Goal: Task Accomplishment & Management: Use online tool/utility

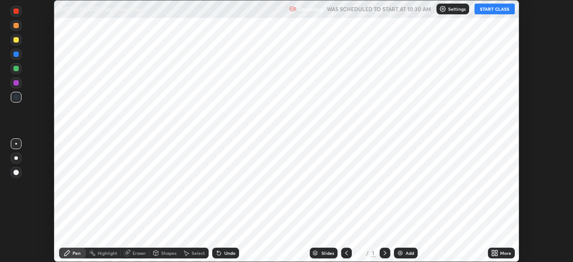
scroll to position [262, 573]
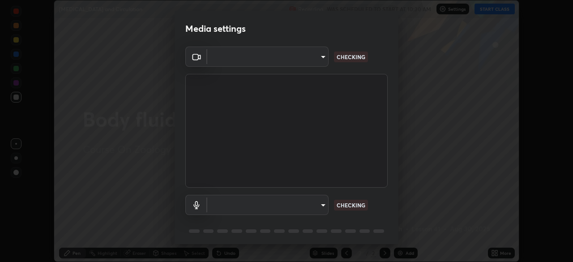
type input "9cdaf2f5b4ebc457084c3d2a91e6865996f4633c2dd879e16a2147302b78376d"
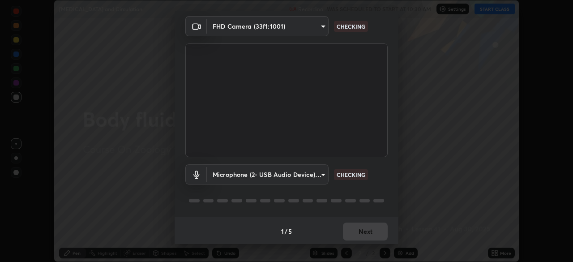
scroll to position [30, 0]
click at [322, 175] on body "Erase all [MEDICAL_DATA] and Circulation Recording WAS SCHEDULED TO START AT 10…" at bounding box center [286, 131] width 573 height 262
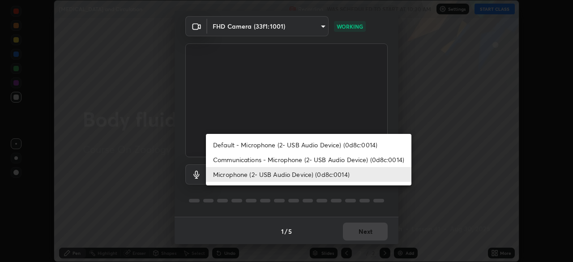
click at [320, 159] on li "Communications - Microphone (2- USB Audio Device) (0d8c:0014)" at bounding box center [308, 159] width 205 height 15
type input "communications"
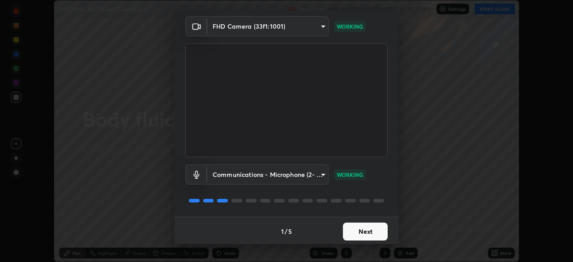
click at [372, 229] on button "Next" at bounding box center [365, 231] width 45 height 18
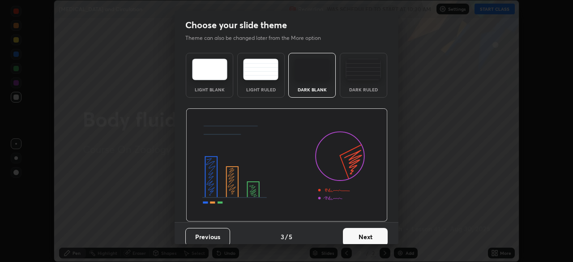
click at [372, 230] on button "Next" at bounding box center [365, 237] width 45 height 18
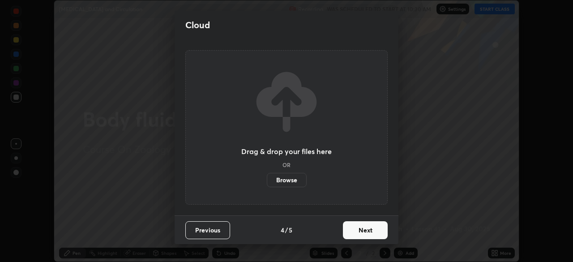
click at [370, 231] on button "Next" at bounding box center [365, 230] width 45 height 18
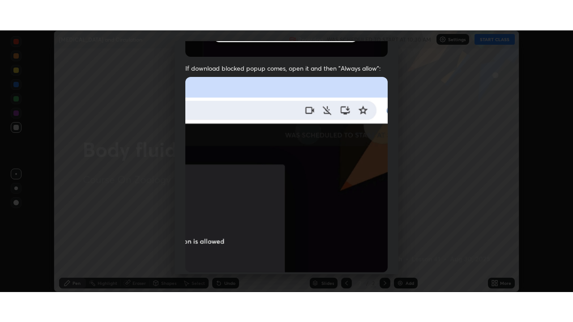
scroll to position [214, 0]
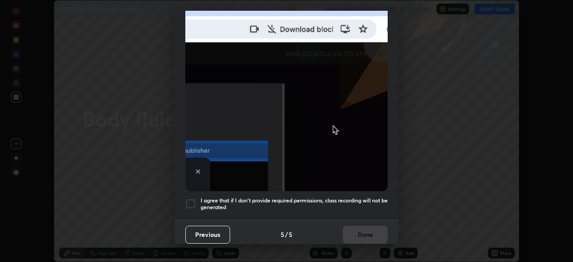
click at [357, 205] on h5 "I agree that if I don't provide required permissions, class recording will not …" at bounding box center [293, 204] width 187 height 14
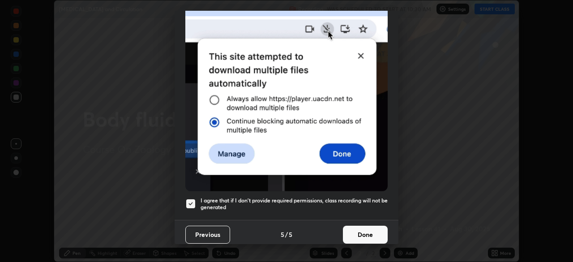
click at [356, 230] on button "Done" at bounding box center [365, 234] width 45 height 18
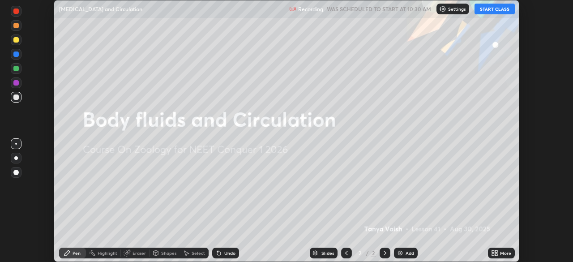
click at [501, 11] on button "START CLASS" at bounding box center [494, 9] width 40 height 11
click at [504, 253] on div "More" at bounding box center [505, 252] width 11 height 4
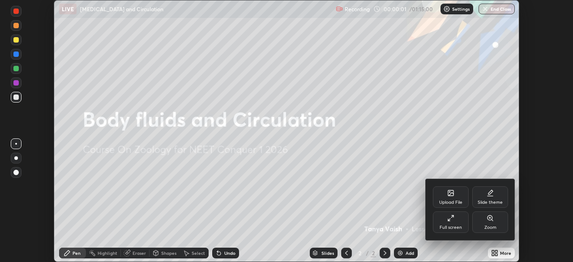
click at [460, 224] on div "Full screen" at bounding box center [451, 221] width 36 height 21
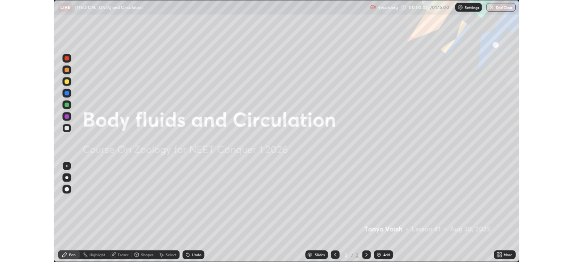
scroll to position [322, 573]
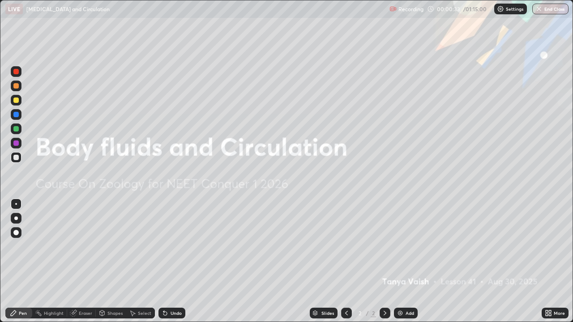
click at [409, 261] on div "Add" at bounding box center [409, 313] width 8 height 4
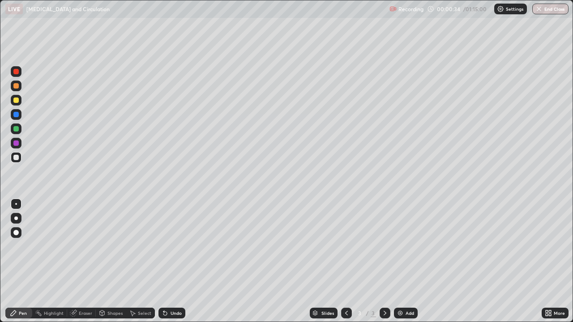
click at [18, 102] on div at bounding box center [16, 100] width 11 height 11
click at [17, 158] on div at bounding box center [15, 157] width 5 height 5
click at [18, 130] on div at bounding box center [15, 128] width 5 height 5
click at [18, 158] on div at bounding box center [15, 157] width 5 height 5
click at [17, 72] on div at bounding box center [15, 71] width 5 height 5
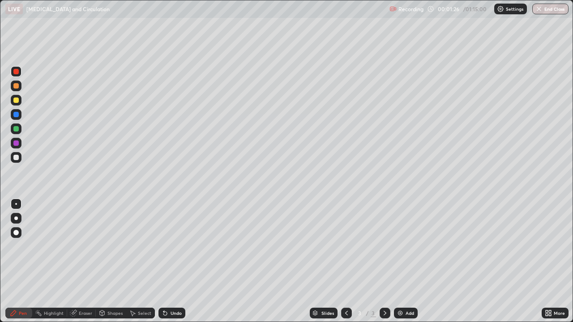
click at [17, 102] on div at bounding box center [15, 100] width 5 height 5
click at [16, 144] on div at bounding box center [15, 142] width 5 height 5
click at [18, 71] on div at bounding box center [15, 71] width 5 height 5
click at [16, 72] on div at bounding box center [15, 71] width 5 height 5
click at [18, 87] on div at bounding box center [15, 85] width 5 height 5
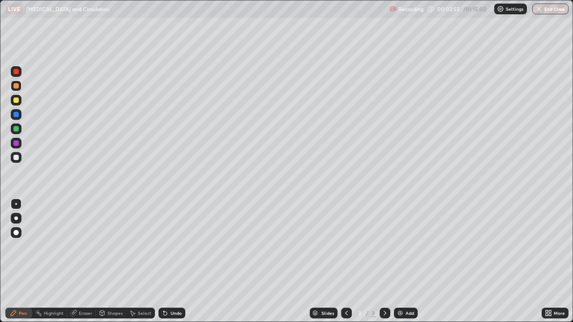
click at [172, 261] on div "Undo" at bounding box center [175, 313] width 11 height 4
click at [176, 261] on div "Undo" at bounding box center [175, 313] width 11 height 4
click at [174, 261] on div "Undo" at bounding box center [175, 313] width 11 height 4
click at [173, 261] on div "Undo" at bounding box center [175, 313] width 11 height 4
click at [17, 129] on div at bounding box center [15, 128] width 5 height 5
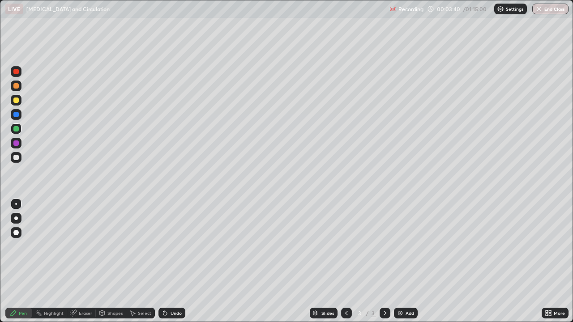
click at [17, 102] on div at bounding box center [15, 100] width 5 height 5
click at [17, 158] on div at bounding box center [15, 157] width 5 height 5
click at [20, 155] on div at bounding box center [16, 157] width 11 height 11
click at [178, 261] on div "Undo" at bounding box center [171, 313] width 27 height 11
click at [170, 261] on div "Undo" at bounding box center [171, 313] width 27 height 11
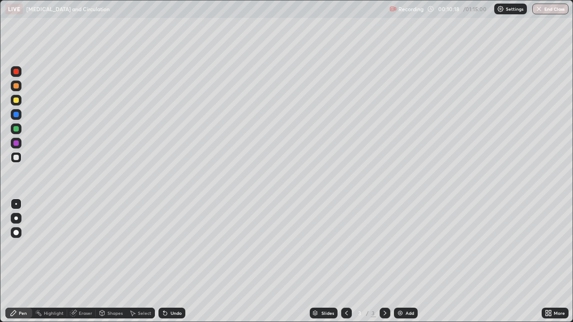
click at [411, 261] on div "Add" at bounding box center [409, 313] width 8 height 4
click at [87, 261] on div "Eraser" at bounding box center [85, 313] width 13 height 4
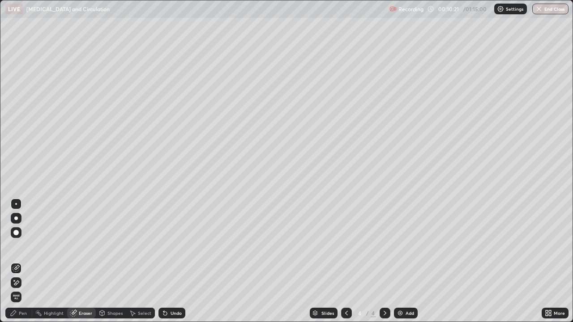
click at [112, 261] on div "Shapes" at bounding box center [114, 313] width 15 height 4
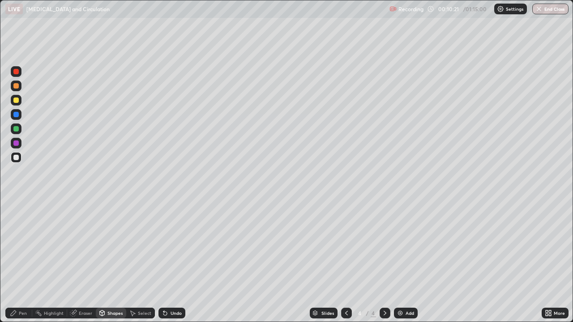
click at [85, 261] on div "Eraser" at bounding box center [85, 313] width 13 height 4
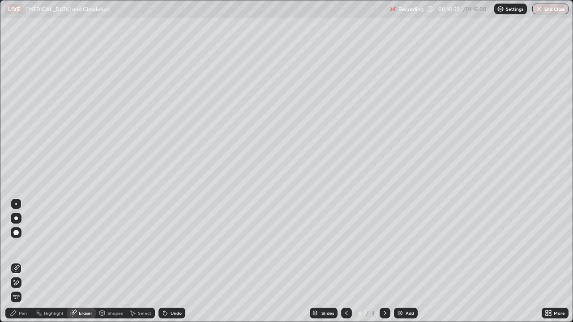
click at [113, 261] on div "Shapes" at bounding box center [114, 313] width 15 height 4
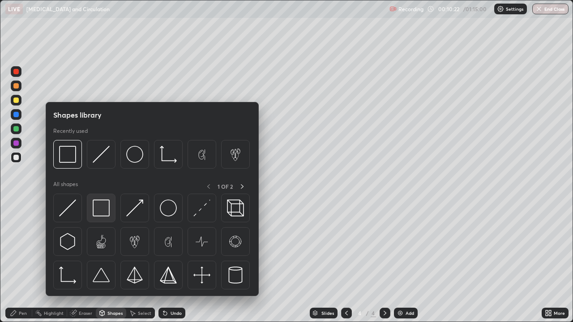
click at [102, 209] on img at bounding box center [101, 207] width 17 height 17
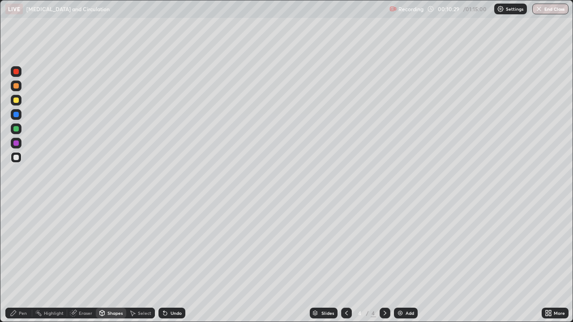
click at [110, 261] on div "Shapes" at bounding box center [114, 313] width 15 height 4
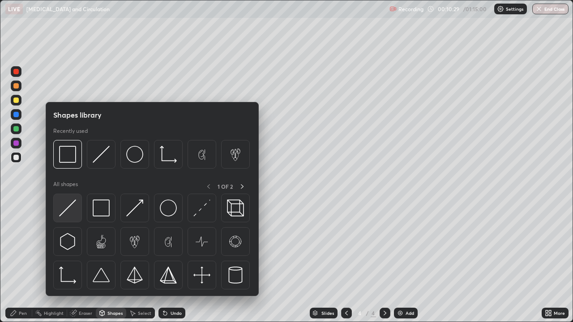
click at [76, 206] on img at bounding box center [67, 207] width 17 height 17
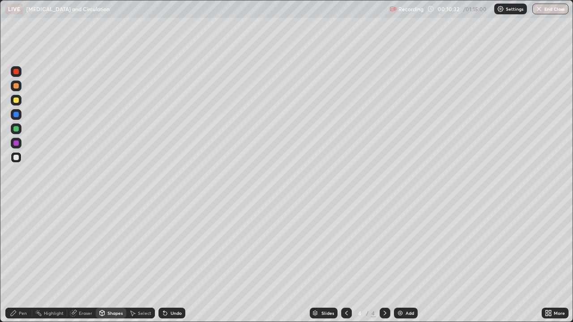
click at [174, 261] on div "Undo" at bounding box center [175, 313] width 11 height 4
click at [180, 261] on div "Undo" at bounding box center [175, 313] width 11 height 4
click at [21, 261] on div "Pen" at bounding box center [18, 313] width 27 height 11
click at [19, 75] on div at bounding box center [16, 71] width 11 height 11
click at [18, 88] on div at bounding box center [15, 85] width 5 height 5
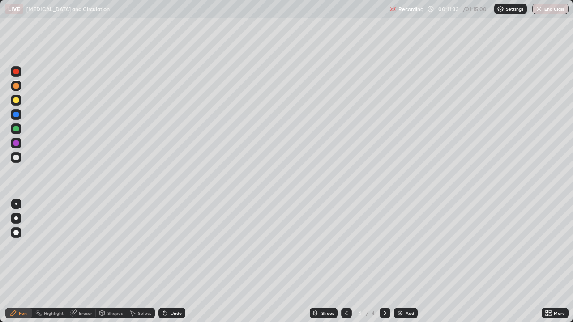
click at [17, 100] on div at bounding box center [15, 100] width 5 height 5
click at [17, 115] on div at bounding box center [15, 114] width 5 height 5
click at [171, 261] on div "Undo" at bounding box center [175, 313] width 11 height 4
click at [18, 105] on div at bounding box center [16, 100] width 11 height 11
click at [17, 86] on div at bounding box center [15, 85] width 5 height 5
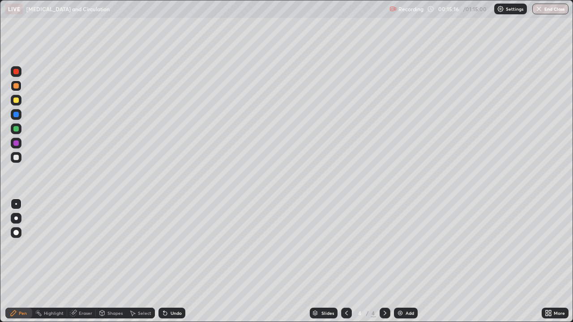
click at [16, 115] on div at bounding box center [15, 114] width 5 height 5
click at [20, 143] on div at bounding box center [16, 143] width 11 height 11
click at [18, 158] on div at bounding box center [15, 157] width 5 height 5
click at [17, 72] on div at bounding box center [15, 71] width 5 height 5
click at [19, 74] on div at bounding box center [16, 71] width 11 height 11
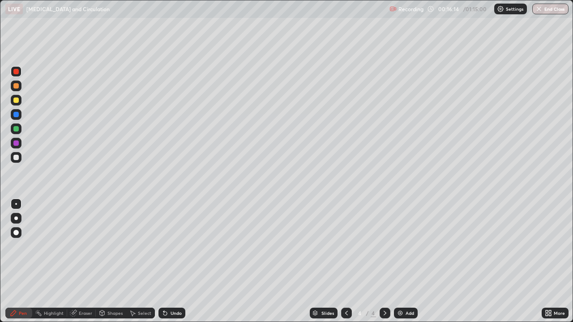
click at [17, 114] on div at bounding box center [15, 114] width 5 height 5
click at [15, 101] on div at bounding box center [15, 100] width 5 height 5
click at [176, 261] on div "Undo" at bounding box center [175, 313] width 11 height 4
click at [178, 261] on div "Undo" at bounding box center [175, 313] width 11 height 4
click at [174, 261] on div "Undo" at bounding box center [171, 313] width 27 height 11
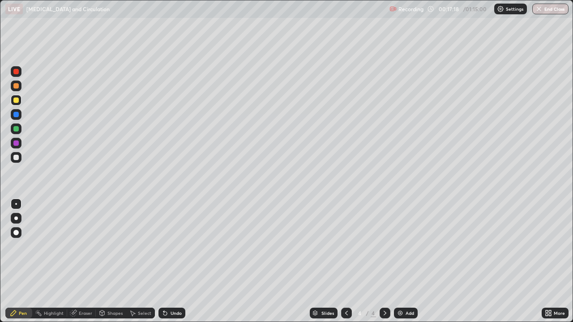
click at [85, 261] on div "Eraser" at bounding box center [85, 313] width 13 height 4
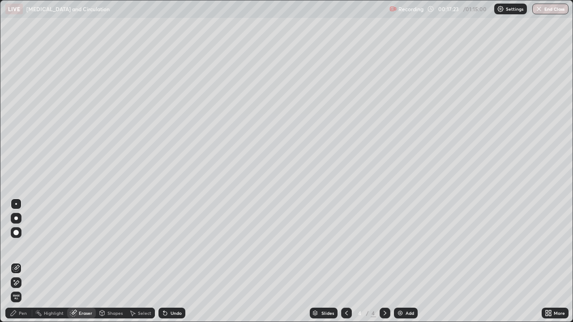
click at [26, 261] on div "Pen" at bounding box center [18, 313] width 27 height 11
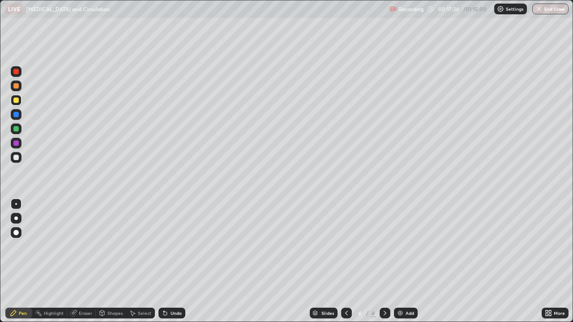
click at [17, 117] on div at bounding box center [15, 114] width 5 height 5
click at [18, 72] on div at bounding box center [15, 71] width 5 height 5
click at [15, 145] on div at bounding box center [15, 142] width 5 height 5
click at [17, 101] on div at bounding box center [15, 100] width 5 height 5
click at [295, 153] on button "Undo" at bounding box center [307, 158] width 26 height 11
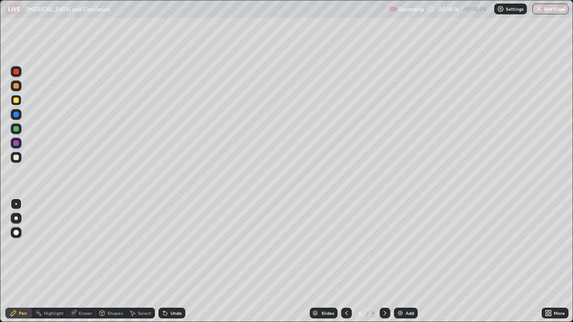
click at [17, 73] on div at bounding box center [15, 71] width 5 height 5
click at [17, 100] on div at bounding box center [15, 100] width 5 height 5
click at [176, 261] on div "Undo" at bounding box center [175, 313] width 11 height 4
click at [177, 261] on div "Undo" at bounding box center [175, 313] width 11 height 4
click at [178, 261] on div "Undo" at bounding box center [175, 313] width 11 height 4
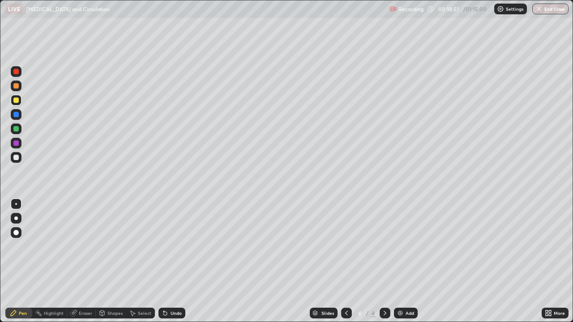
click at [174, 261] on div "Undo" at bounding box center [175, 313] width 11 height 4
click at [177, 261] on div "Undo" at bounding box center [175, 313] width 11 height 4
click at [178, 261] on div "Undo" at bounding box center [175, 313] width 11 height 4
click at [17, 160] on div at bounding box center [15, 157] width 5 height 5
click at [175, 261] on div "Undo" at bounding box center [175, 313] width 11 height 4
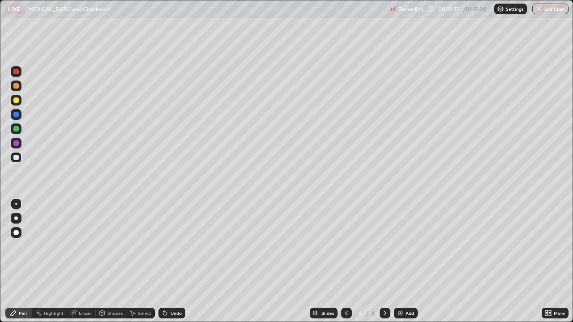
click at [177, 261] on div "Undo" at bounding box center [175, 313] width 11 height 4
click at [181, 261] on div "Undo" at bounding box center [171, 313] width 27 height 11
click at [183, 261] on div "Undo" at bounding box center [171, 313] width 27 height 11
click at [176, 261] on div "Undo" at bounding box center [171, 313] width 27 height 11
click at [174, 261] on div "Undo" at bounding box center [175, 313] width 11 height 4
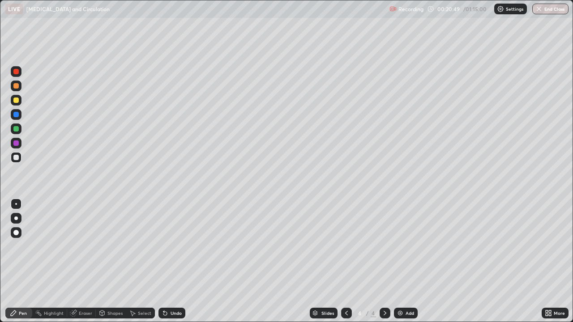
click at [15, 130] on div at bounding box center [15, 128] width 5 height 5
click at [180, 261] on div "Undo" at bounding box center [171, 313] width 27 height 11
click at [177, 261] on div "Undo" at bounding box center [175, 313] width 11 height 4
click at [17, 88] on div at bounding box center [15, 85] width 5 height 5
click at [166, 261] on icon at bounding box center [164, 313] width 7 height 7
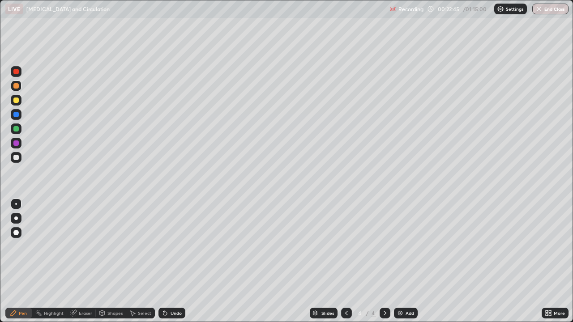
click at [172, 261] on div "Undo" at bounding box center [175, 313] width 11 height 4
click at [17, 157] on div at bounding box center [15, 157] width 5 height 5
click at [17, 145] on div at bounding box center [15, 142] width 5 height 5
click at [16, 98] on div at bounding box center [15, 100] width 5 height 5
click at [16, 86] on div at bounding box center [15, 85] width 5 height 5
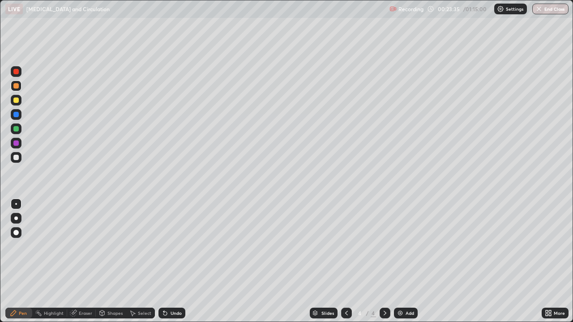
click at [20, 159] on div at bounding box center [16, 157] width 11 height 11
click at [170, 261] on div "Undo" at bounding box center [175, 313] width 11 height 4
click at [179, 261] on div "Undo" at bounding box center [175, 313] width 11 height 4
click at [178, 261] on div "Undo" at bounding box center [175, 313] width 11 height 4
click at [179, 261] on div "Undo" at bounding box center [175, 313] width 11 height 4
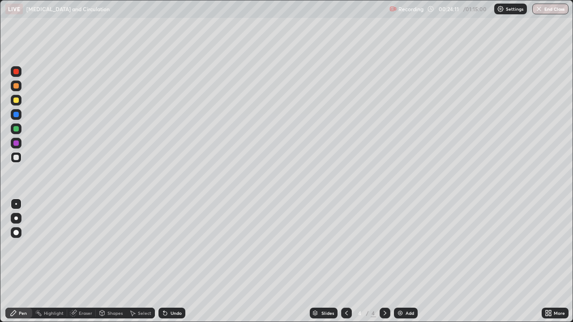
click at [178, 261] on div "Undo" at bounding box center [175, 313] width 11 height 4
click at [180, 261] on div "Undo" at bounding box center [175, 313] width 11 height 4
click at [88, 261] on div "Eraser" at bounding box center [85, 313] width 13 height 4
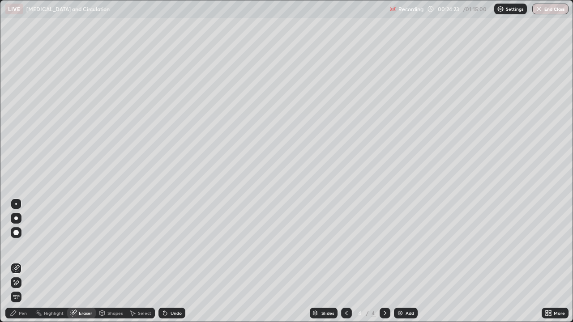
click at [21, 261] on div "Pen" at bounding box center [18, 313] width 27 height 11
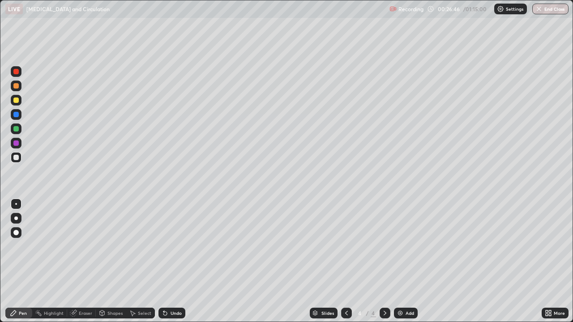
click at [15, 74] on div at bounding box center [15, 71] width 5 height 5
click at [17, 143] on div at bounding box center [15, 142] width 5 height 5
click at [18, 85] on div at bounding box center [15, 85] width 5 height 5
click at [179, 261] on div "Undo" at bounding box center [175, 313] width 11 height 4
click at [405, 261] on div "Add" at bounding box center [409, 313] width 8 height 4
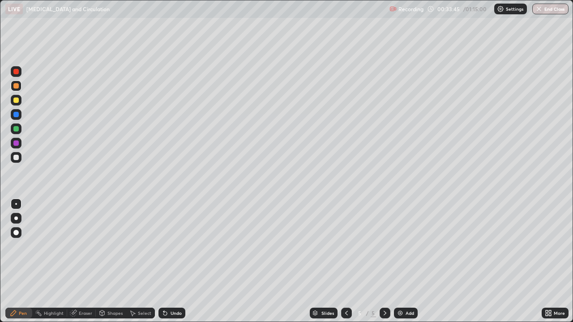
click at [18, 101] on div at bounding box center [15, 100] width 5 height 5
click at [17, 116] on div at bounding box center [15, 114] width 5 height 5
click at [173, 261] on div "Undo" at bounding box center [171, 313] width 27 height 11
click at [176, 261] on div "Undo" at bounding box center [175, 313] width 11 height 4
click at [175, 261] on div "Undo" at bounding box center [175, 313] width 11 height 4
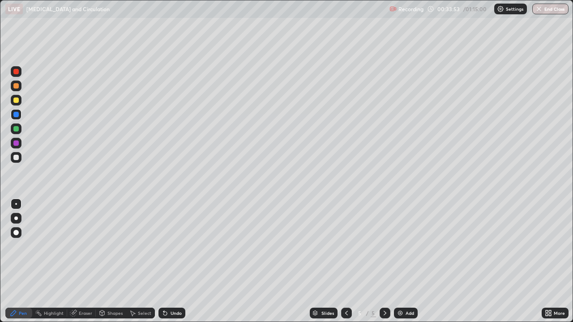
click at [174, 261] on div "Undo" at bounding box center [175, 313] width 11 height 4
click at [173, 261] on div "Undo" at bounding box center [175, 313] width 11 height 4
click at [18, 99] on div at bounding box center [15, 100] width 5 height 5
click at [17, 72] on div at bounding box center [15, 71] width 5 height 5
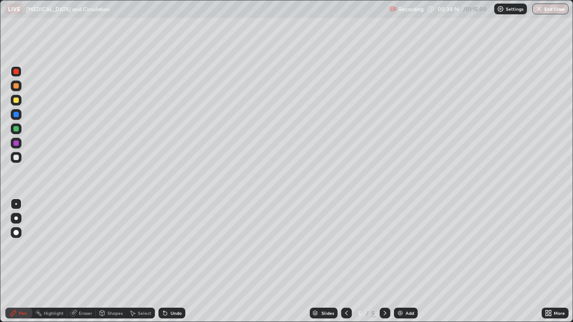
click at [17, 144] on div at bounding box center [15, 142] width 5 height 5
click at [16, 130] on div at bounding box center [15, 128] width 5 height 5
click at [18, 116] on div at bounding box center [15, 114] width 5 height 5
click at [13, 130] on div at bounding box center [15, 128] width 5 height 5
click at [17, 101] on div at bounding box center [15, 100] width 5 height 5
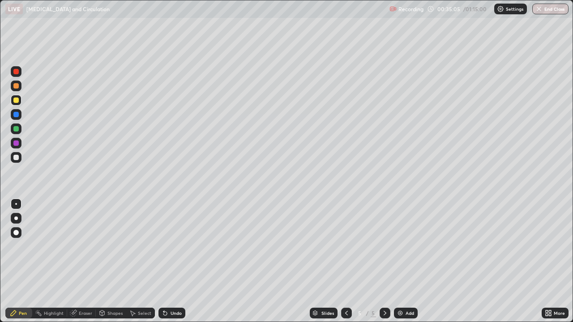
click at [179, 261] on div "Undo" at bounding box center [171, 313] width 27 height 11
click at [175, 261] on div "Undo" at bounding box center [175, 313] width 11 height 4
click at [17, 128] on div at bounding box center [15, 128] width 5 height 5
click at [18, 115] on div at bounding box center [15, 114] width 5 height 5
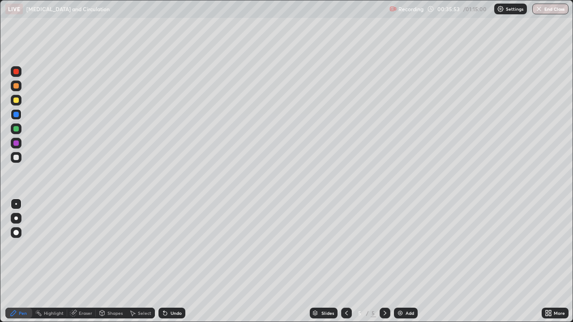
click at [16, 101] on div at bounding box center [15, 100] width 5 height 5
click at [20, 118] on div at bounding box center [16, 114] width 11 height 11
click at [18, 75] on div at bounding box center [16, 71] width 11 height 11
click at [19, 119] on div at bounding box center [16, 114] width 11 height 14
click at [17, 100] on div at bounding box center [15, 100] width 5 height 5
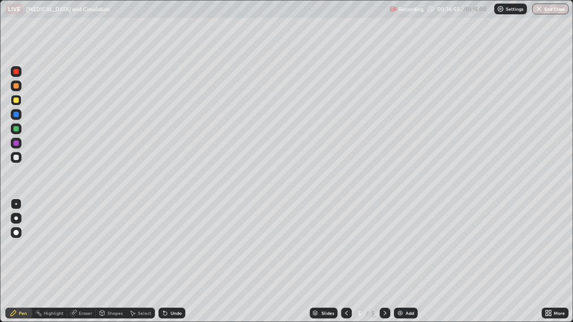
click at [20, 74] on div at bounding box center [16, 71] width 11 height 11
click at [179, 261] on div "Undo" at bounding box center [171, 313] width 27 height 11
click at [85, 261] on div "Eraser" at bounding box center [85, 313] width 13 height 4
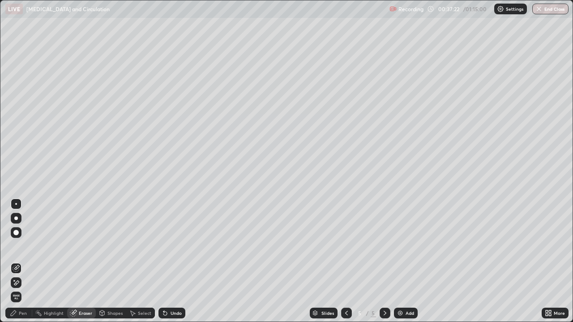
click at [23, 261] on div "Pen" at bounding box center [23, 313] width 8 height 4
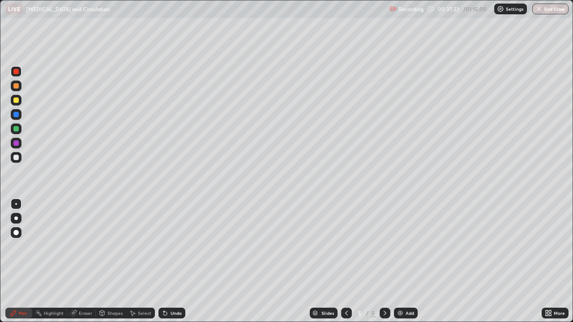
click at [16, 144] on div at bounding box center [15, 142] width 5 height 5
click at [20, 157] on div at bounding box center [16, 157] width 11 height 11
click at [87, 261] on div "Eraser" at bounding box center [85, 313] width 13 height 4
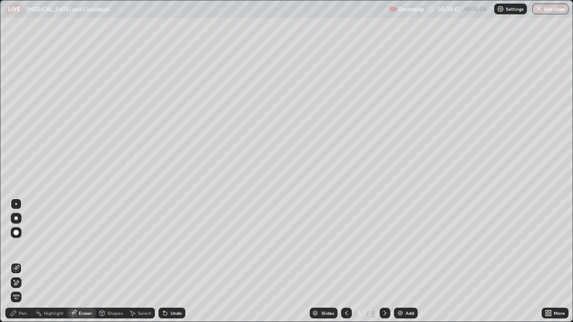
click at [29, 261] on div "Pen" at bounding box center [18, 313] width 27 height 11
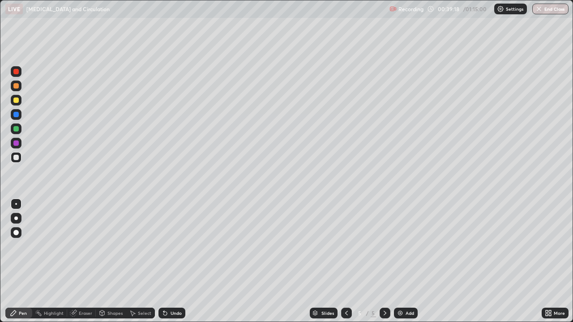
click at [15, 101] on div at bounding box center [15, 100] width 5 height 5
click at [174, 261] on div "Undo" at bounding box center [175, 313] width 11 height 4
click at [171, 261] on div "Undo" at bounding box center [175, 313] width 11 height 4
click at [17, 129] on div at bounding box center [15, 128] width 5 height 5
click at [171, 261] on div "Undo" at bounding box center [175, 313] width 11 height 4
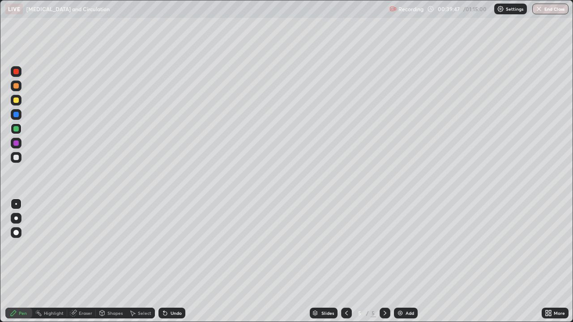
click at [171, 261] on div "Undo" at bounding box center [175, 313] width 11 height 4
click at [168, 261] on div "Undo" at bounding box center [171, 313] width 27 height 11
click at [169, 261] on div "Undo" at bounding box center [171, 313] width 27 height 11
click at [170, 261] on div "Undo" at bounding box center [175, 313] width 11 height 4
click at [171, 261] on div "Undo" at bounding box center [175, 313] width 11 height 4
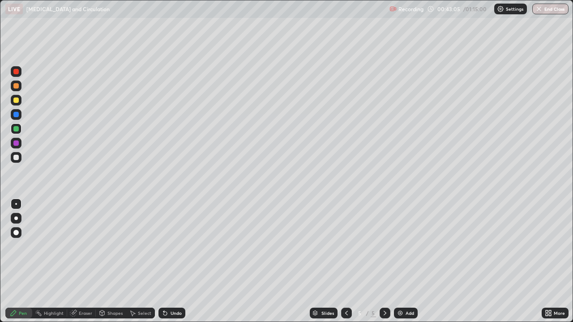
click at [178, 261] on div "Undo" at bounding box center [175, 313] width 11 height 4
click at [20, 100] on div at bounding box center [16, 100] width 11 height 11
click at [178, 261] on div "Undo" at bounding box center [175, 313] width 11 height 4
click at [18, 119] on div at bounding box center [16, 114] width 11 height 11
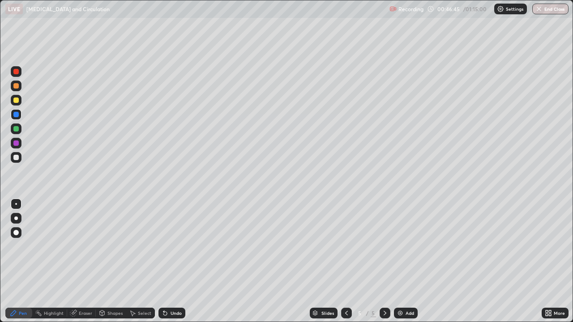
click at [88, 261] on div "Eraser" at bounding box center [85, 313] width 13 height 4
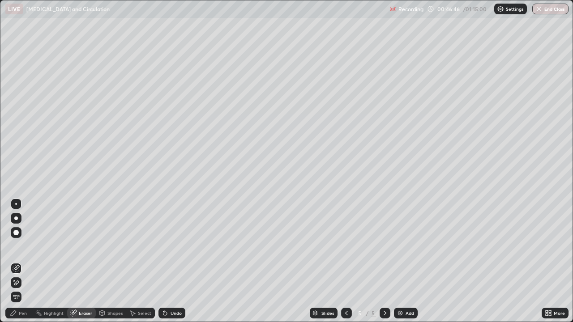
click at [27, 261] on div "Pen" at bounding box center [18, 313] width 27 height 11
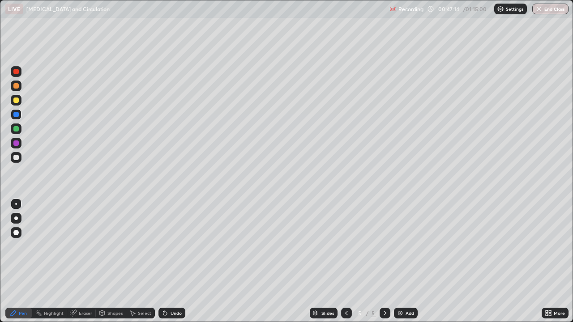
click at [115, 261] on div "Shapes" at bounding box center [114, 313] width 15 height 4
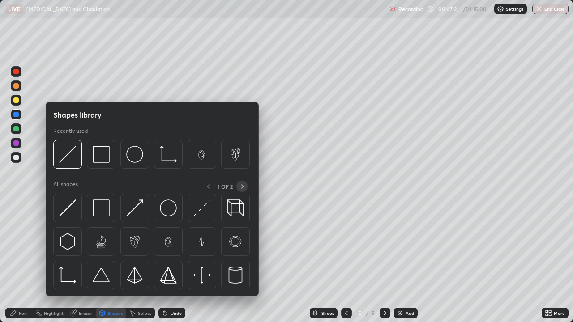
click at [241, 187] on icon at bounding box center [241, 186] width 7 height 7
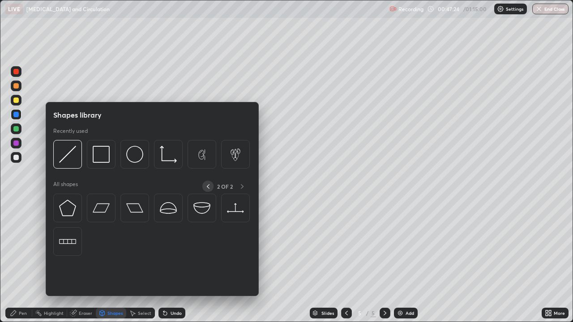
click at [208, 186] on icon at bounding box center [207, 186] width 7 height 7
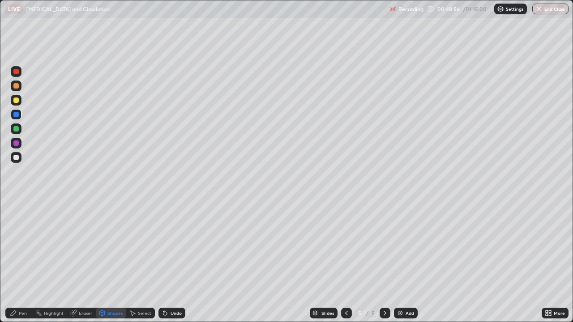
click at [554, 261] on div "More" at bounding box center [558, 313] width 11 height 4
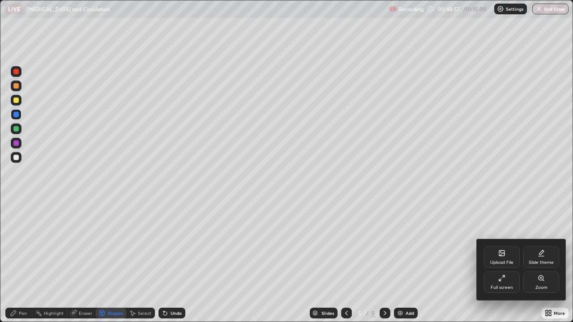
click at [505, 261] on div "Full screen" at bounding box center [501, 287] width 22 height 4
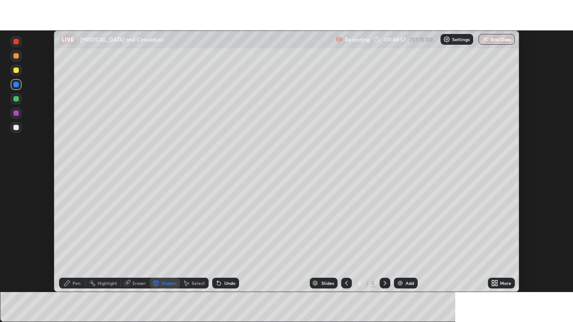
scroll to position [44468, 44157]
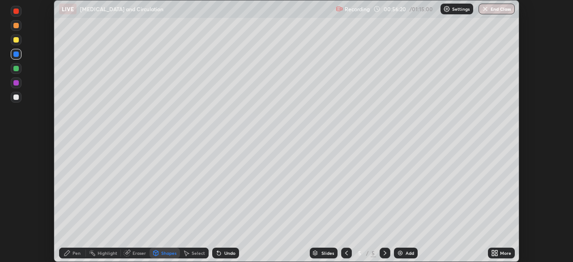
click at [502, 256] on div "More" at bounding box center [501, 252] width 27 height 11
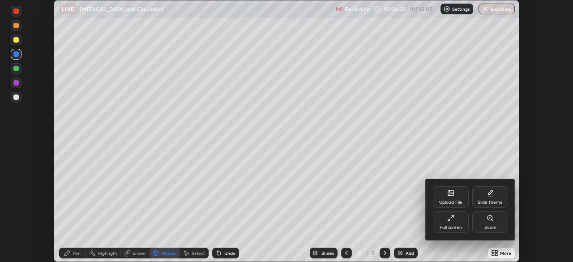
click at [458, 225] on div "Full screen" at bounding box center [450, 227] width 22 height 4
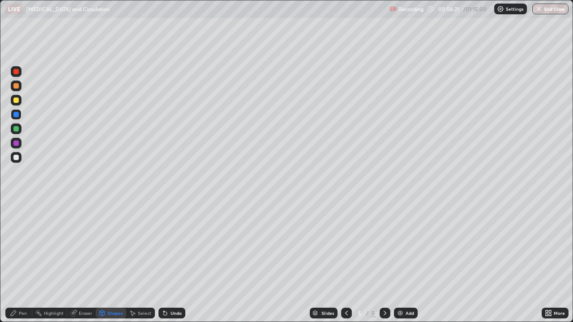
scroll to position [322, 573]
click at [406, 261] on div "Add" at bounding box center [409, 313] width 8 height 4
click at [18, 100] on div at bounding box center [15, 100] width 5 height 5
click at [176, 261] on div "Undo" at bounding box center [175, 313] width 11 height 4
click at [23, 261] on div "Pen" at bounding box center [23, 313] width 8 height 4
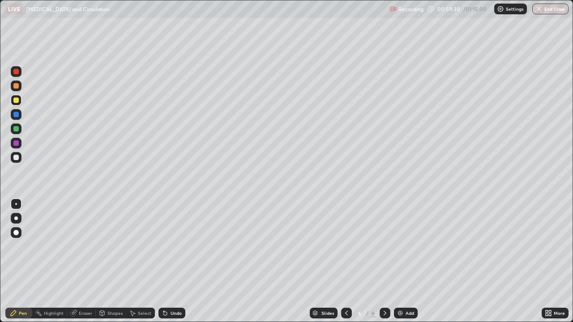
click at [19, 87] on div at bounding box center [16, 86] width 11 height 11
click at [138, 104] on button "Undo" at bounding box center [149, 109] width 26 height 11
click at [179, 261] on div "Undo" at bounding box center [175, 313] width 11 height 4
click at [182, 261] on div "Undo" at bounding box center [171, 313] width 27 height 11
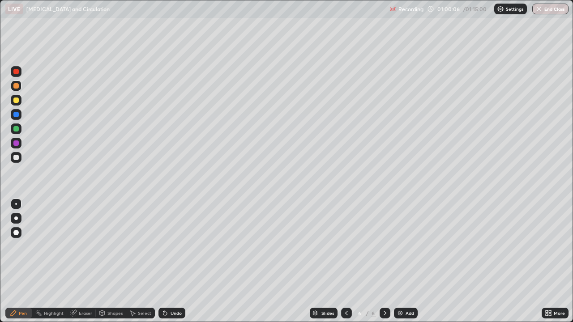
click at [183, 261] on div "Undo" at bounding box center [171, 313] width 27 height 11
click at [17, 130] on div at bounding box center [15, 128] width 5 height 5
click at [18, 159] on div at bounding box center [15, 157] width 5 height 5
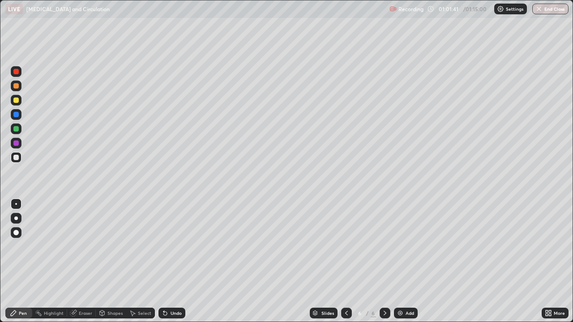
click at [16, 111] on div at bounding box center [16, 114] width 11 height 11
click at [17, 157] on div at bounding box center [15, 157] width 5 height 5
click at [409, 261] on div "Add" at bounding box center [409, 313] width 8 height 4
click at [17, 102] on div at bounding box center [15, 100] width 5 height 5
click at [176, 261] on div "Undo" at bounding box center [175, 313] width 11 height 4
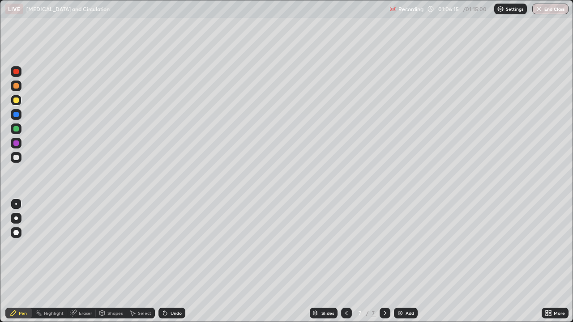
click at [15, 114] on div at bounding box center [15, 114] width 5 height 5
click at [17, 101] on div at bounding box center [15, 100] width 5 height 5
click at [172, 261] on div "Undo" at bounding box center [175, 313] width 11 height 4
click at [17, 105] on div at bounding box center [16, 100] width 11 height 11
click at [20, 72] on div at bounding box center [16, 71] width 11 height 11
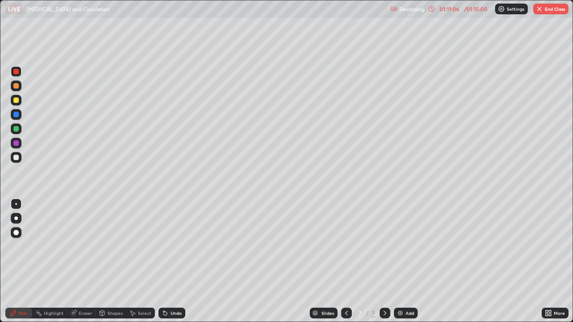
click at [170, 261] on div "Undo" at bounding box center [175, 313] width 11 height 4
click at [17, 156] on div at bounding box center [15, 157] width 5 height 5
click at [164, 261] on icon at bounding box center [165, 314] width 4 height 4
click at [16, 102] on div at bounding box center [15, 100] width 5 height 5
click at [18, 72] on div at bounding box center [15, 71] width 5 height 5
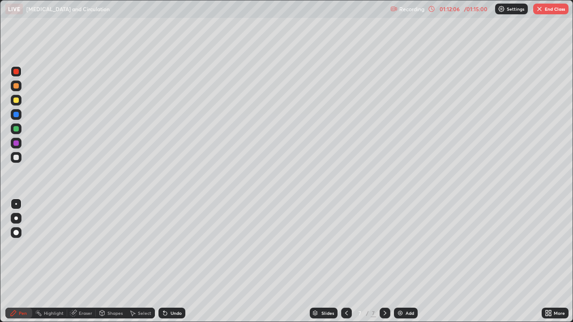
click at [177, 261] on div "Undo" at bounding box center [175, 313] width 11 height 4
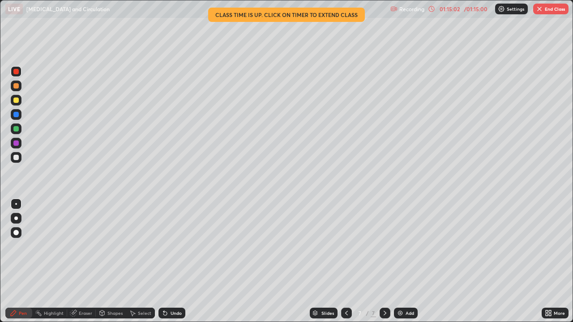
click at [556, 11] on button "End Class" at bounding box center [550, 9] width 35 height 11
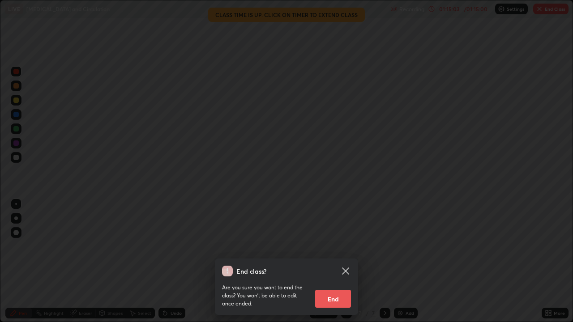
click at [332, 261] on button "End" at bounding box center [333, 299] width 36 height 18
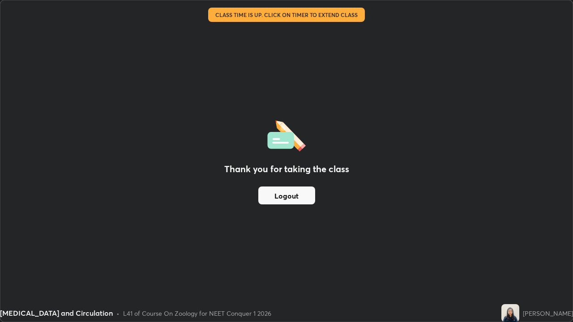
click at [284, 198] on button "Logout" at bounding box center [286, 196] width 57 height 18
